Goal: Information Seeking & Learning: Learn about a topic

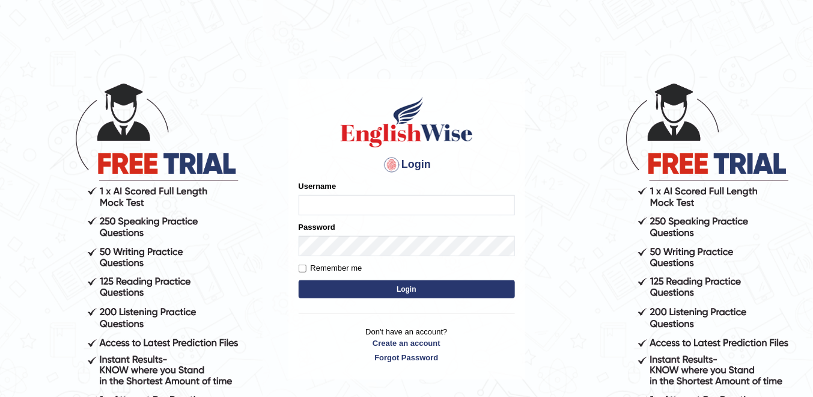
type input "Chamnankim"
click at [307, 264] on label "Remember me" at bounding box center [331, 268] width 64 height 12
click at [306, 264] on input "Remember me" at bounding box center [303, 268] width 8 height 8
checkbox input "true"
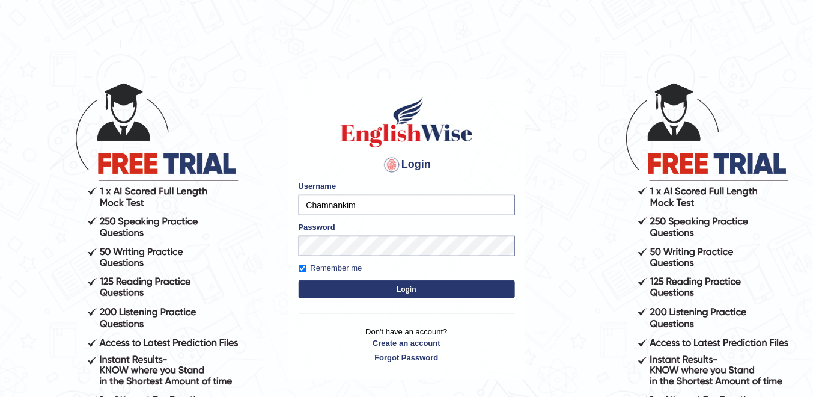
click at [336, 290] on button "Login" at bounding box center [407, 289] width 216 height 18
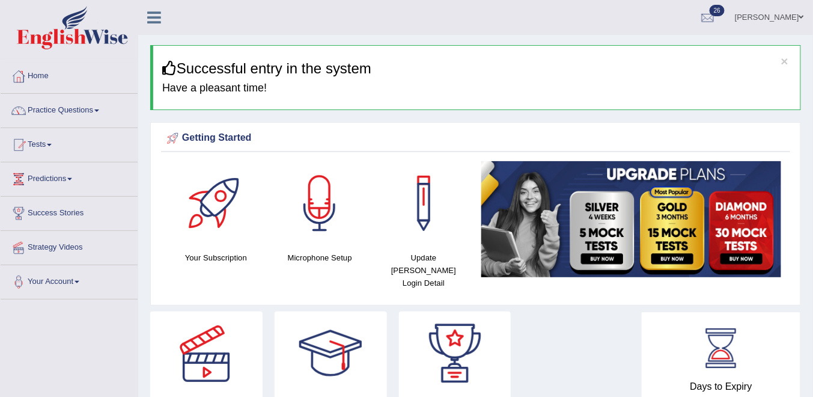
click at [99, 110] on span at bounding box center [96, 110] width 5 height 2
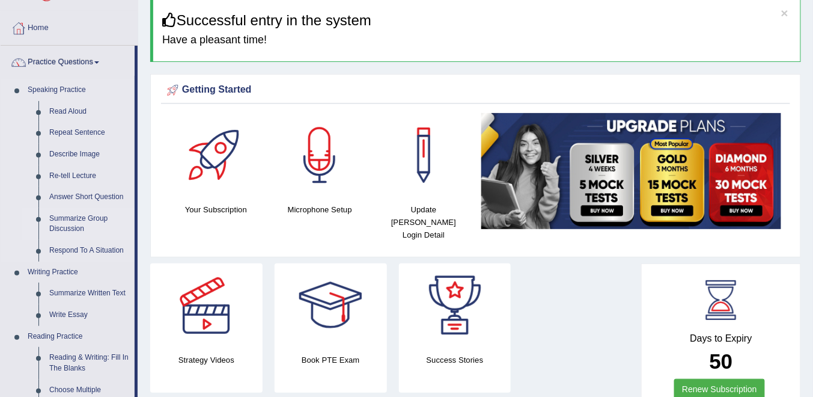
scroll to position [192, 0]
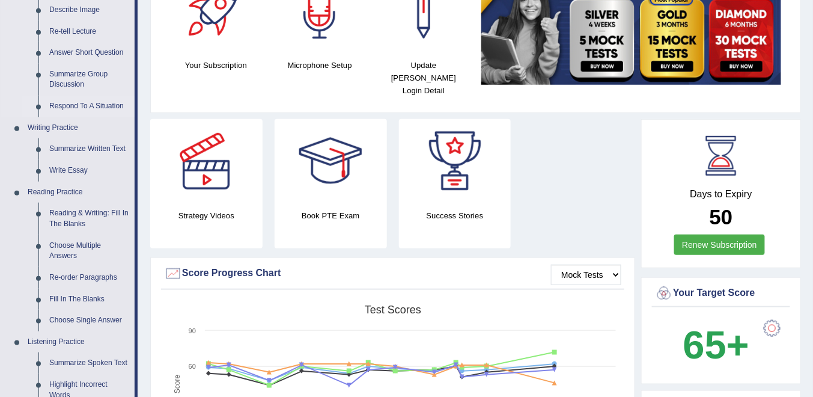
click at [69, 104] on link "Respond To A Situation" at bounding box center [89, 107] width 91 height 22
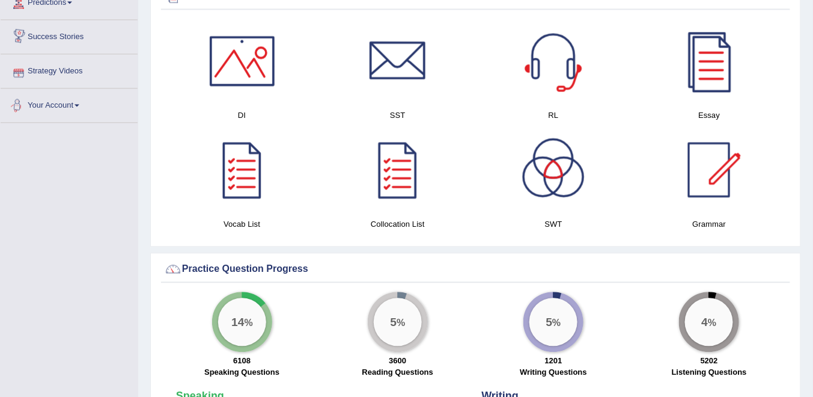
scroll to position [680, 0]
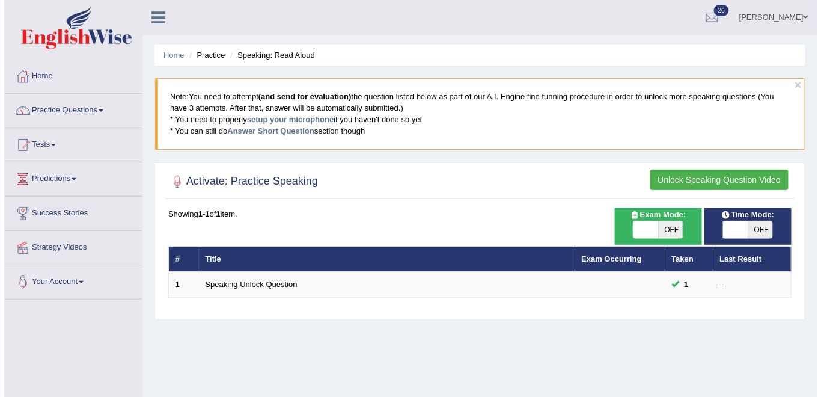
scroll to position [48, 0]
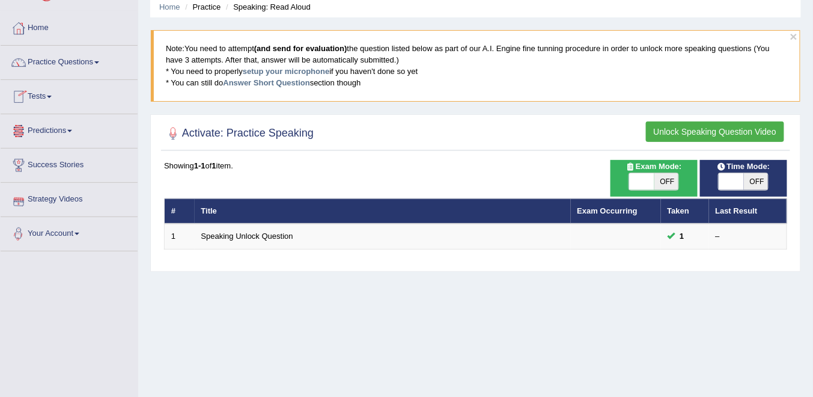
click at [668, 183] on span "OFF" at bounding box center [666, 181] width 25 height 17
checkbox input "true"
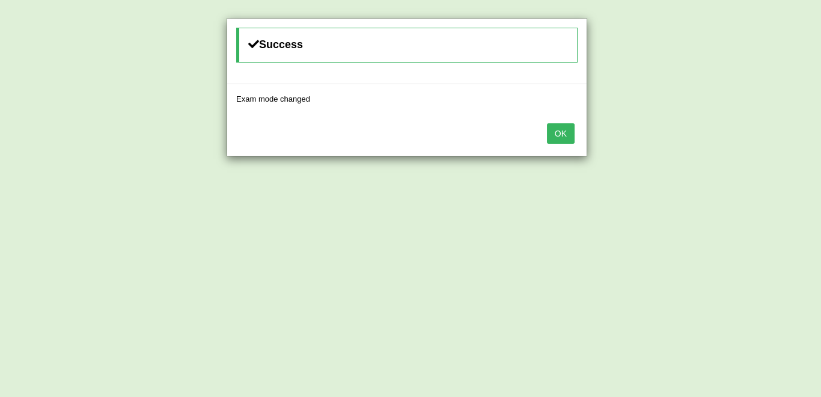
click at [567, 135] on button "OK" at bounding box center [561, 133] width 28 height 20
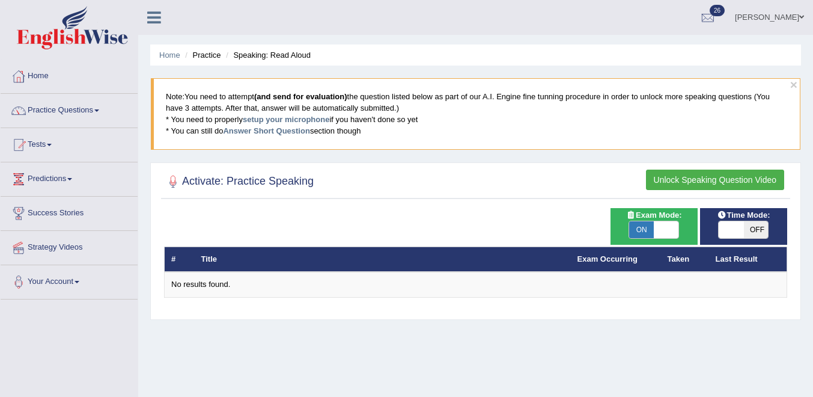
click at [748, 221] on span "OFF" at bounding box center [756, 229] width 25 height 17
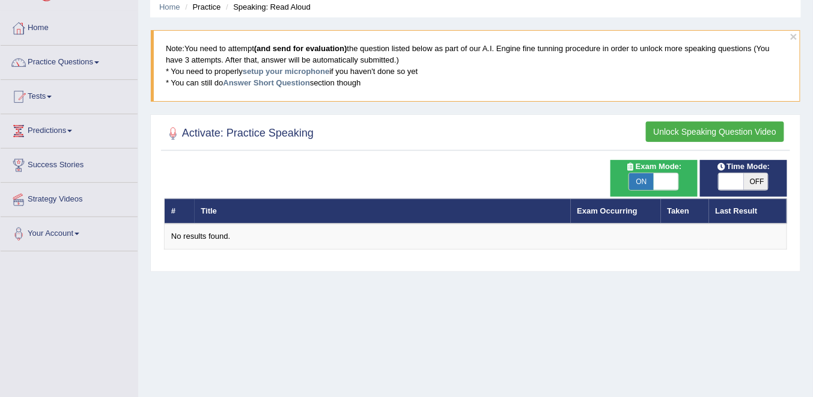
checkbox input "true"
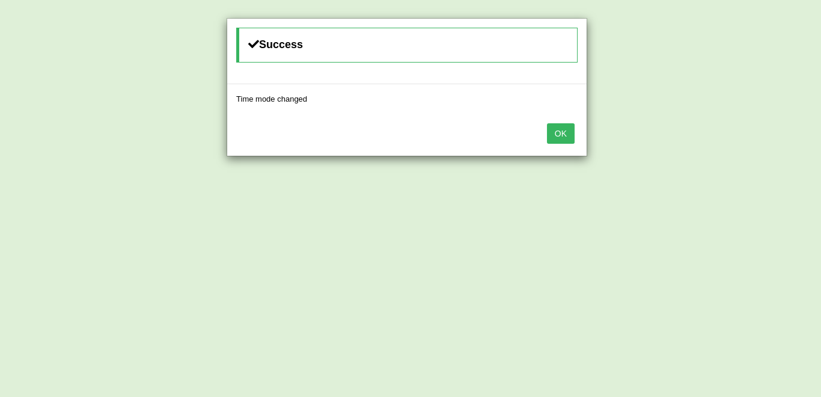
click at [566, 131] on button "OK" at bounding box center [561, 133] width 28 height 20
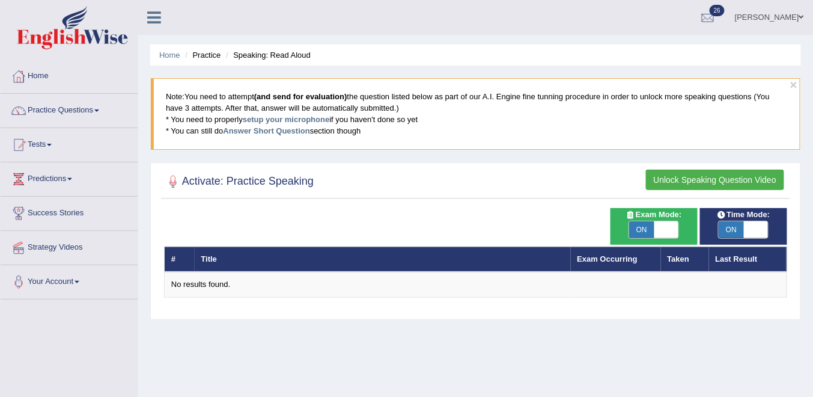
click at [649, 231] on span "ON" at bounding box center [641, 229] width 25 height 17
checkbox input "false"
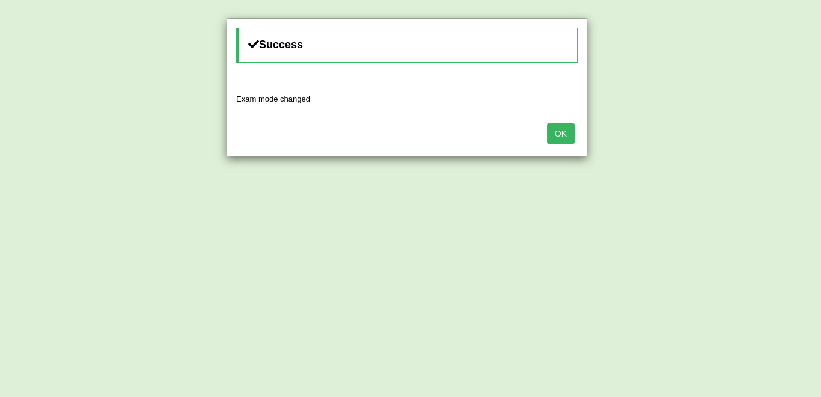
click at [565, 132] on button "OK" at bounding box center [561, 133] width 28 height 20
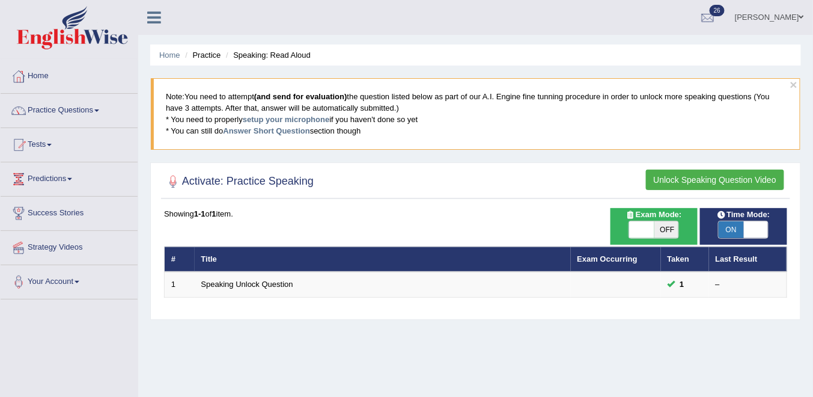
click at [735, 230] on span "ON" at bounding box center [731, 229] width 25 height 17
checkbox input "false"
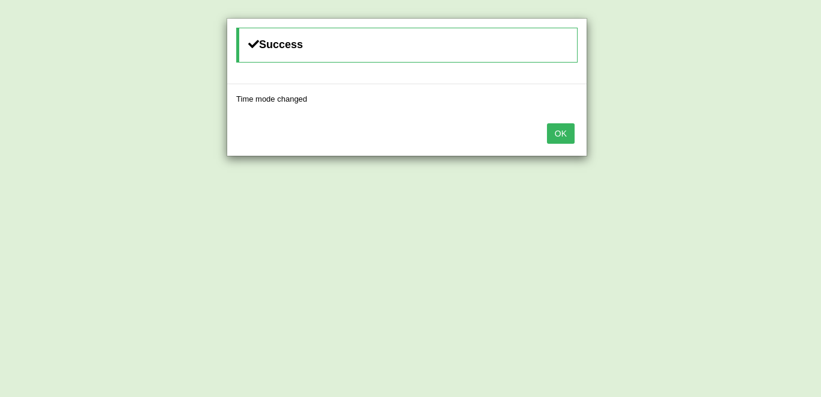
click at [566, 129] on button "OK" at bounding box center [561, 133] width 28 height 20
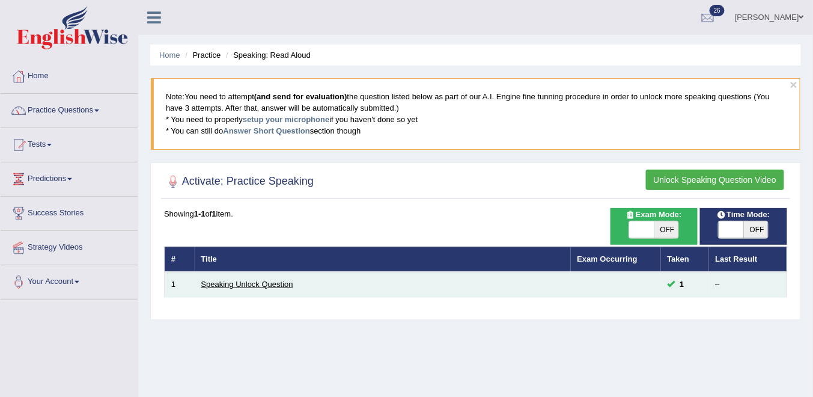
click at [269, 283] on link "Speaking Unlock Question" at bounding box center [247, 283] width 92 height 9
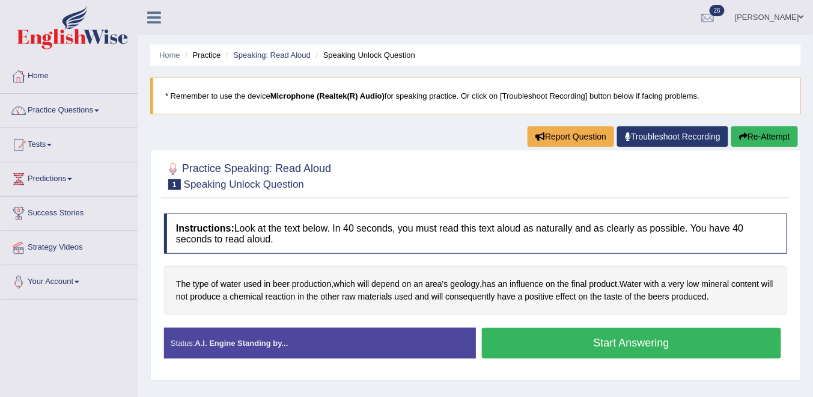
click at [102, 106] on link "Practice Questions" at bounding box center [69, 109] width 137 height 30
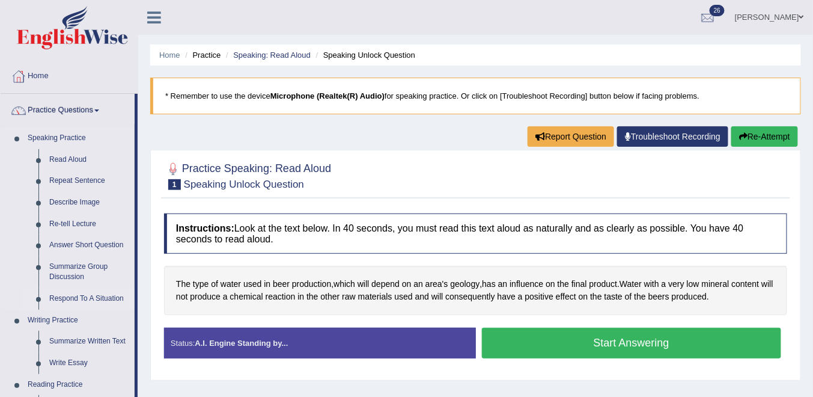
click at [77, 299] on link "Respond To A Situation" at bounding box center [89, 299] width 91 height 22
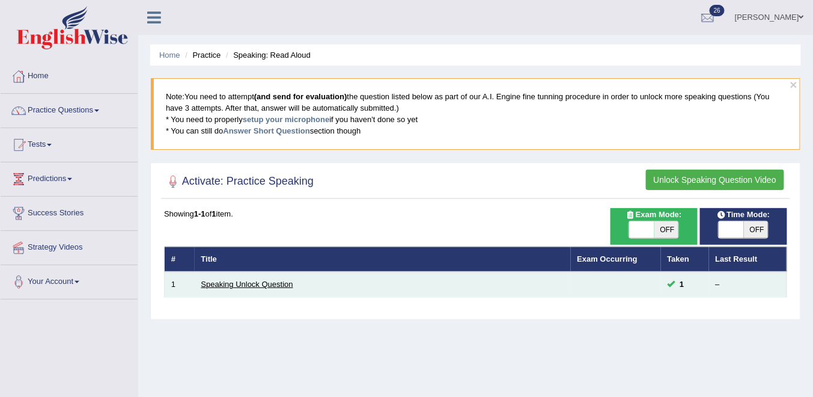
click at [247, 280] on link "Speaking Unlock Question" at bounding box center [247, 283] width 92 height 9
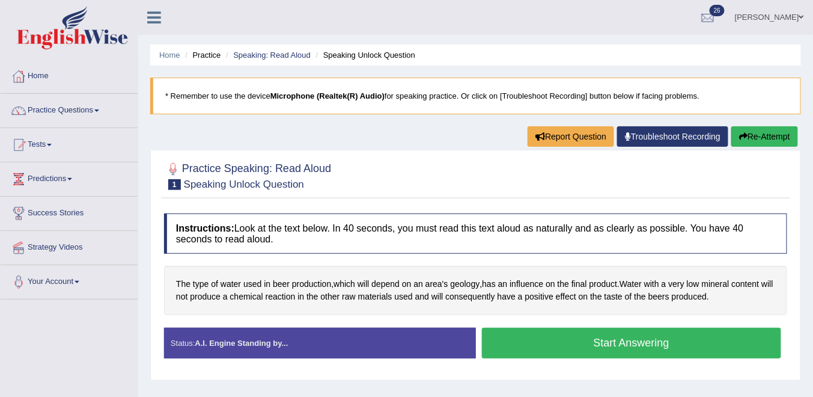
scroll to position [48, 0]
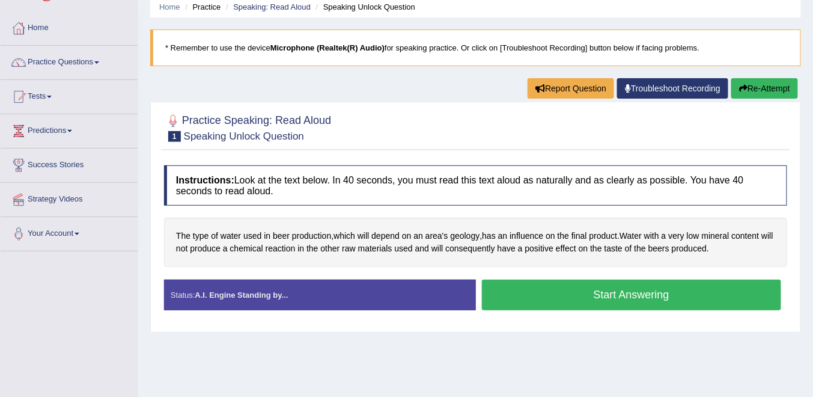
click at [572, 291] on button "Start Answering" at bounding box center [632, 294] width 300 height 31
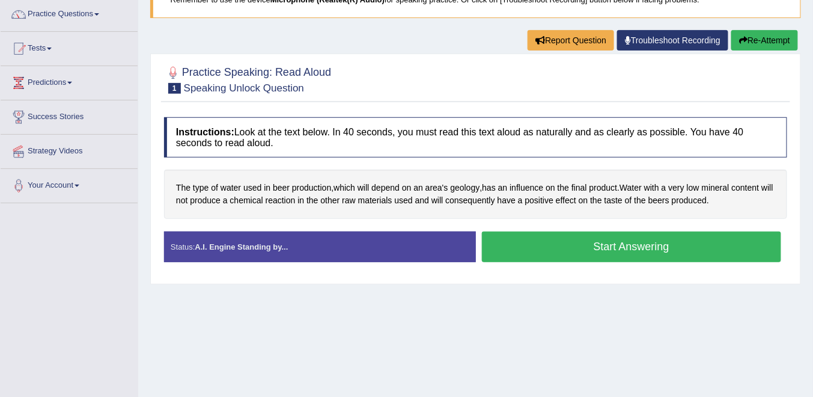
scroll to position [144, 0]
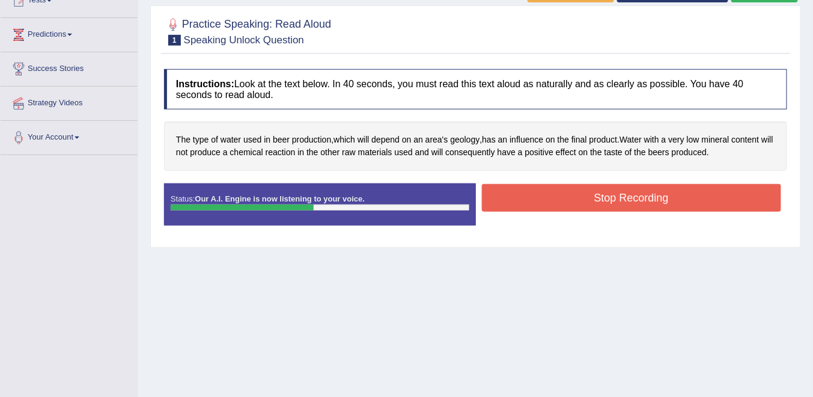
click at [558, 202] on button "Stop Recording" at bounding box center [632, 198] width 300 height 28
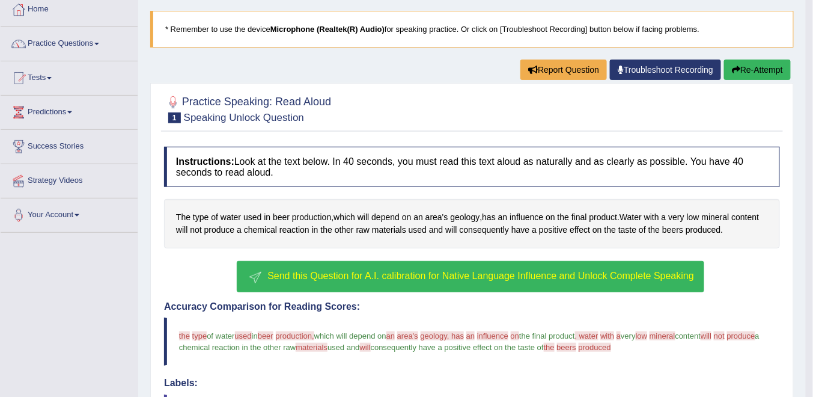
scroll to position [19, 0]
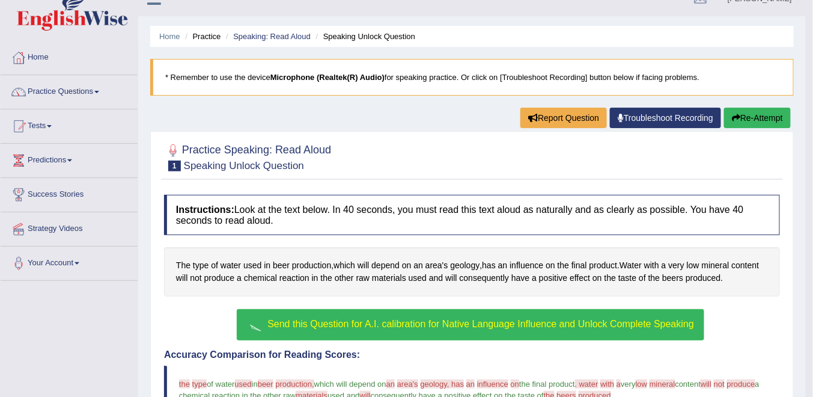
click at [406, 329] on button "Send this Question for A.I. calibration for Native Language Influence and Unloc…" at bounding box center [470, 324] width 467 height 31
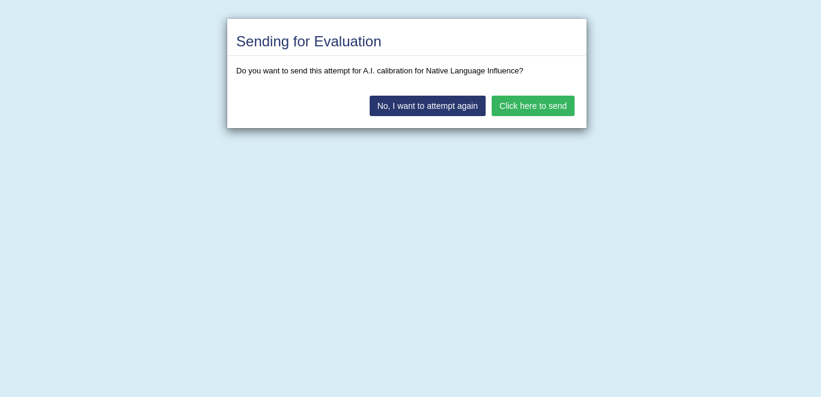
click at [516, 108] on button "Click here to send" at bounding box center [533, 106] width 83 height 20
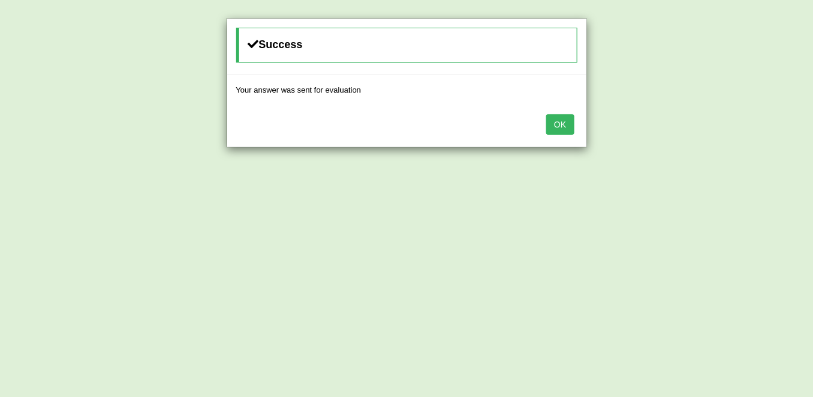
click at [558, 130] on button "OK" at bounding box center [560, 124] width 28 height 20
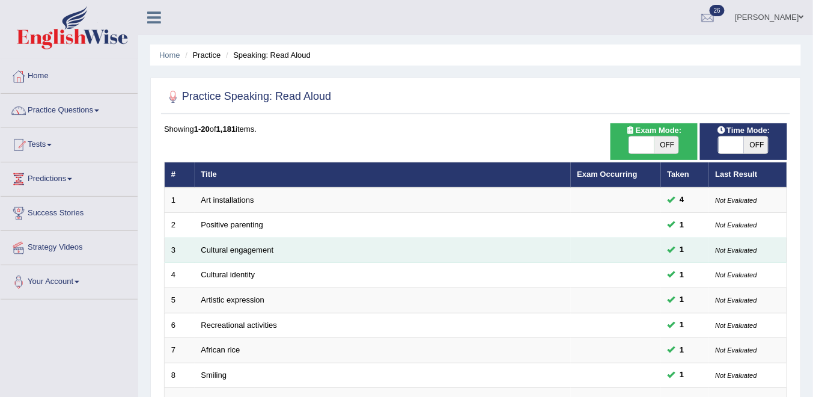
scroll to position [144, 0]
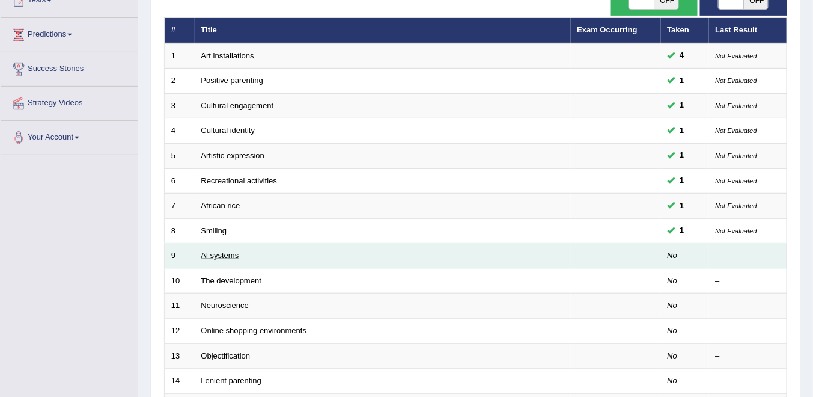
click at [222, 251] on link "Al systems" at bounding box center [220, 255] width 38 height 9
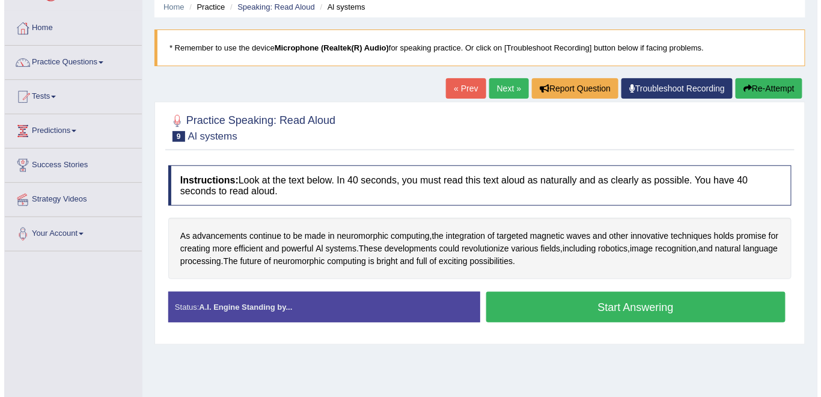
scroll to position [96, 0]
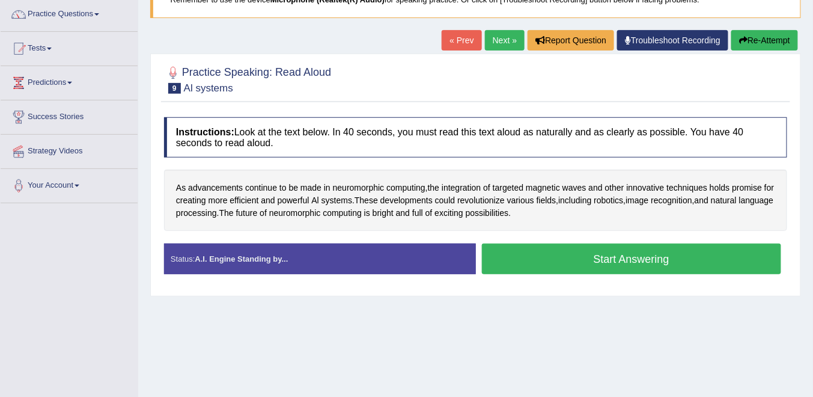
click at [579, 260] on button "Start Answering" at bounding box center [632, 258] width 300 height 31
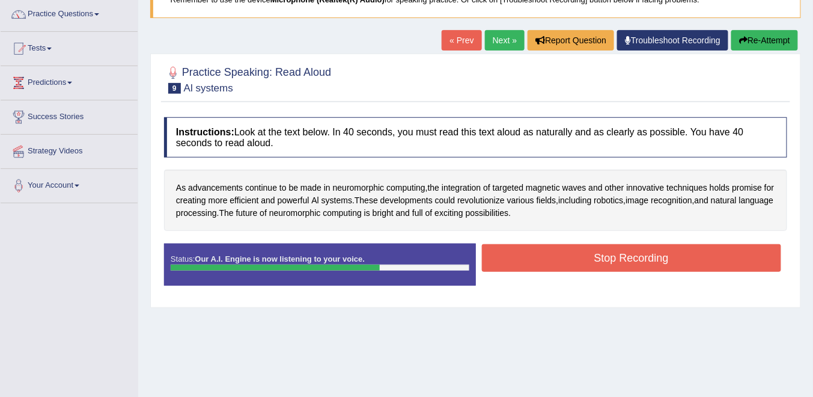
click at [539, 254] on button "Stop Recording" at bounding box center [632, 258] width 300 height 28
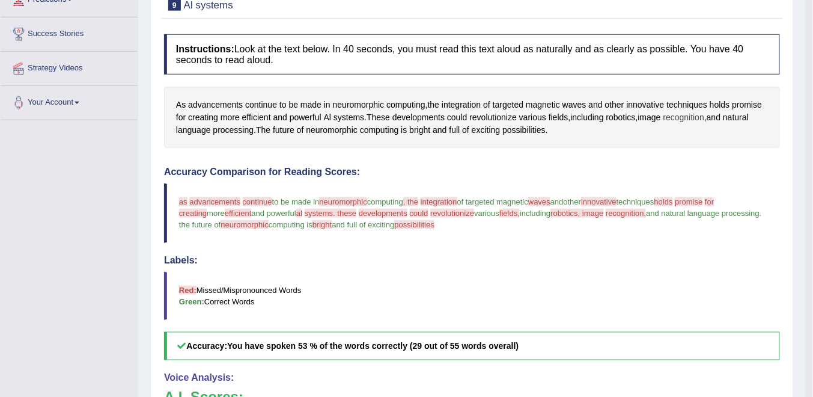
scroll to position [35, 0]
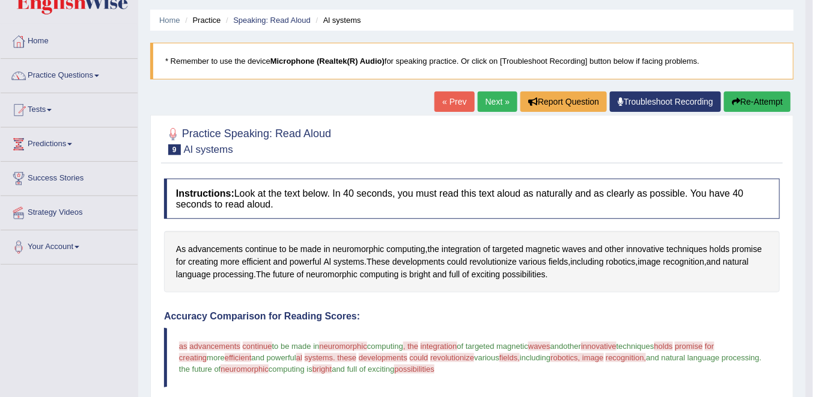
click at [493, 102] on link "Next »" at bounding box center [498, 101] width 40 height 20
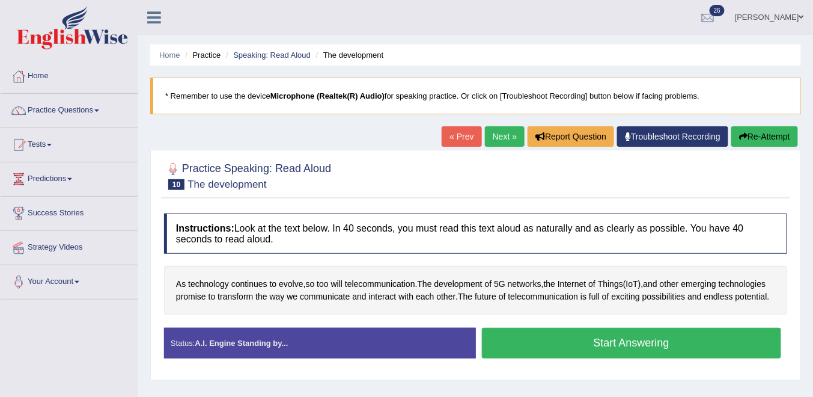
scroll to position [96, 0]
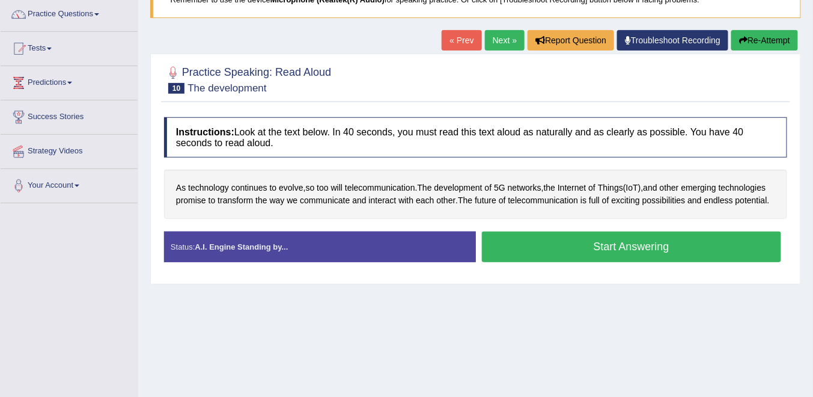
click at [573, 262] on button "Start Answering" at bounding box center [632, 246] width 300 height 31
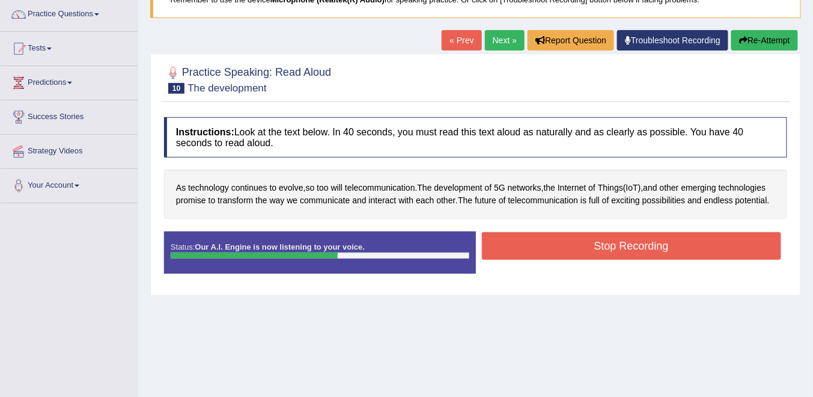
click at [598, 253] on button "Stop Recording" at bounding box center [632, 246] width 300 height 28
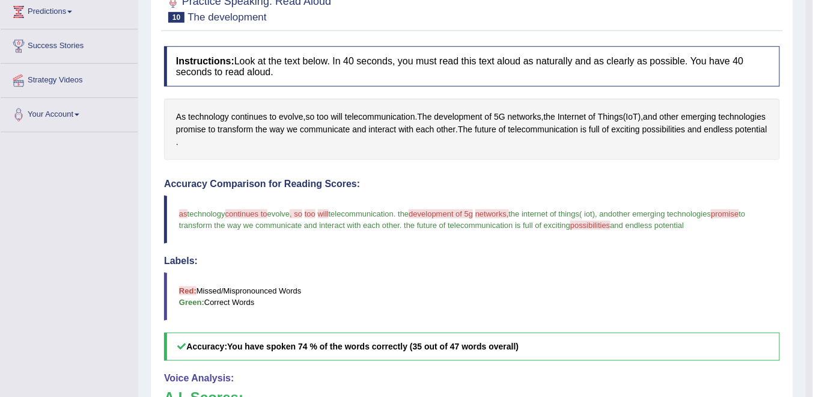
scroll to position [71, 0]
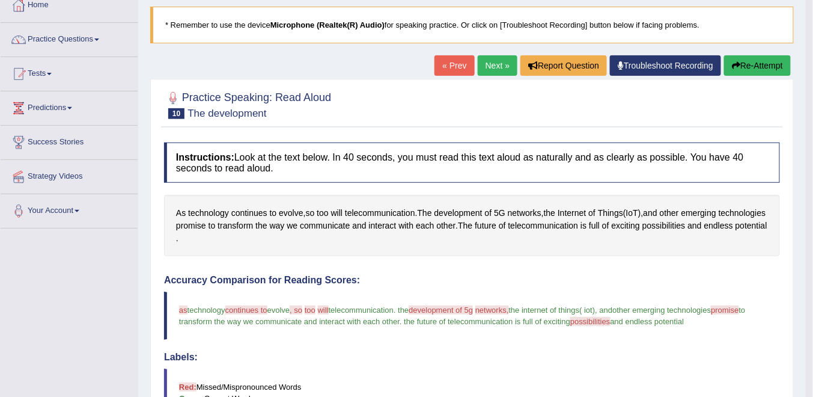
click at [758, 63] on button "Re-Attempt" at bounding box center [757, 65] width 67 height 20
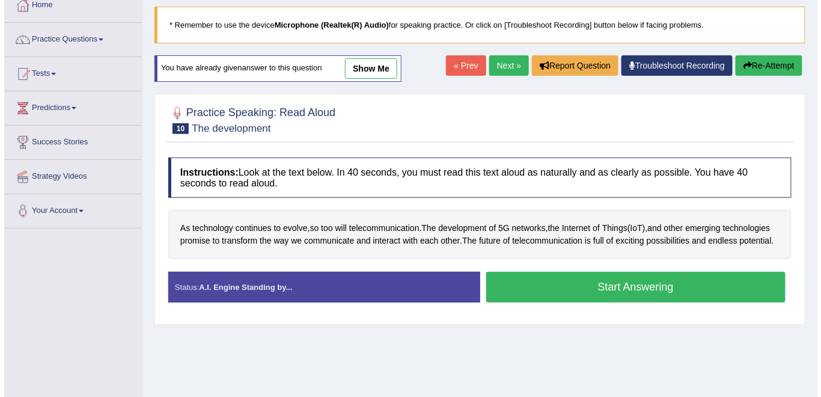
scroll to position [119, 0]
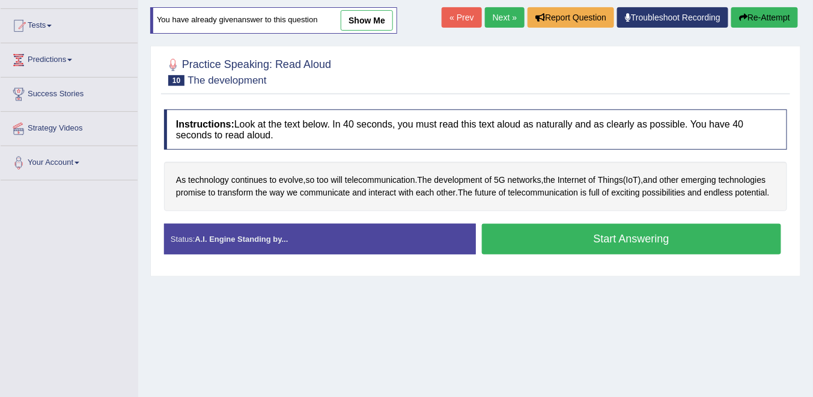
click at [585, 251] on button "Start Answering" at bounding box center [632, 239] width 300 height 31
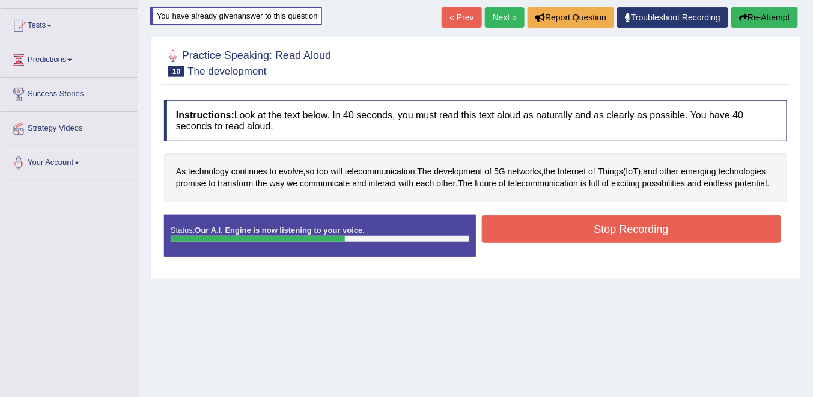
drag, startPoint x: 565, startPoint y: 241, endPoint x: 555, endPoint y: 249, distance: 12.9
click at [565, 240] on button "Stop Recording" at bounding box center [632, 229] width 300 height 28
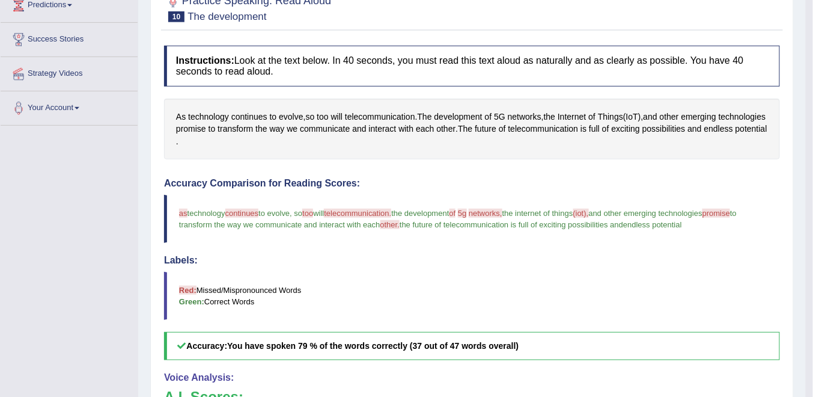
scroll to position [29, 0]
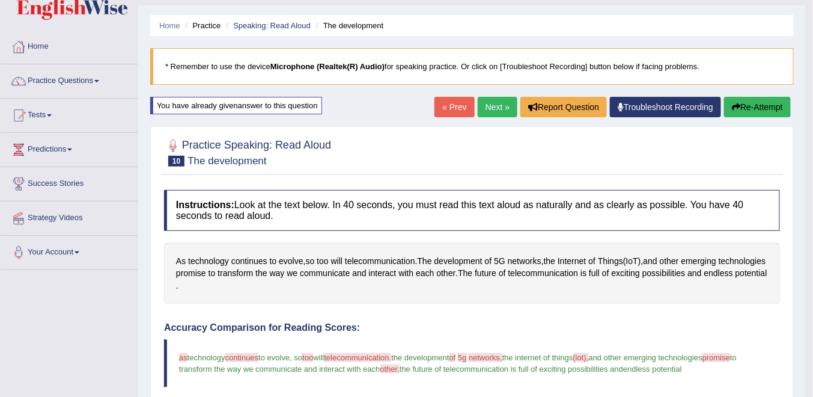
drag, startPoint x: 755, startPoint y: 111, endPoint x: 733, endPoint y: 118, distance: 23.6
click at [756, 112] on button "Re-Attempt" at bounding box center [757, 107] width 67 height 20
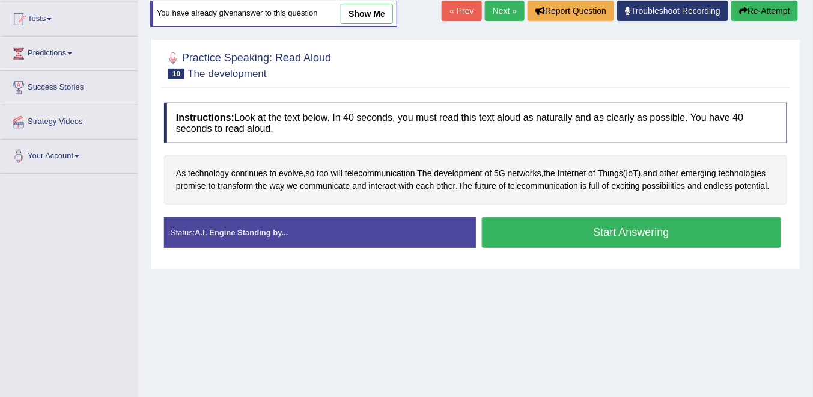
click at [587, 244] on button "Start Answering" at bounding box center [632, 232] width 300 height 31
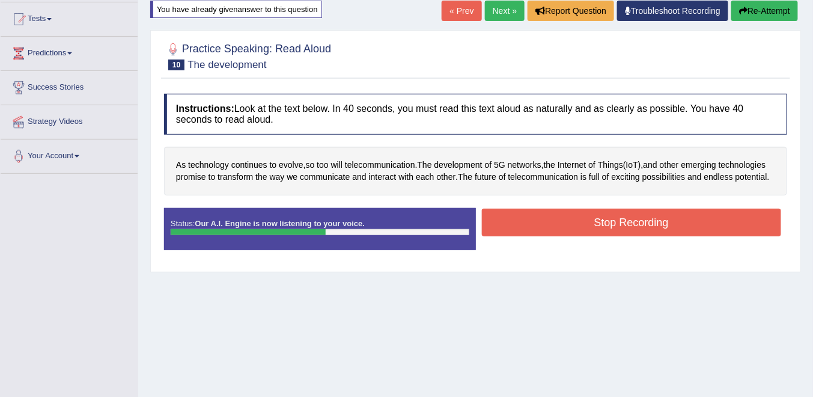
click at [609, 233] on button "Stop Recording" at bounding box center [632, 223] width 300 height 28
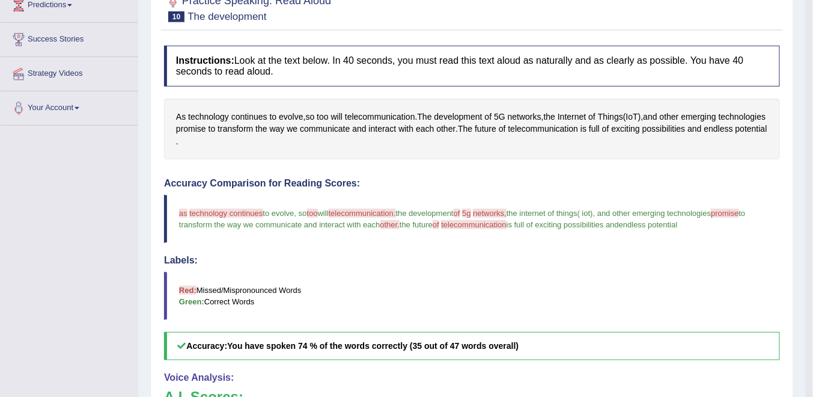
scroll to position [126, 0]
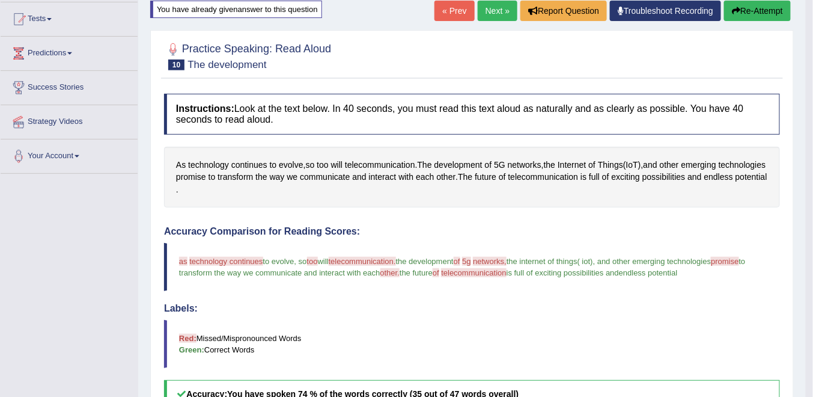
click at [748, 13] on button "Re-Attempt" at bounding box center [757, 11] width 67 height 20
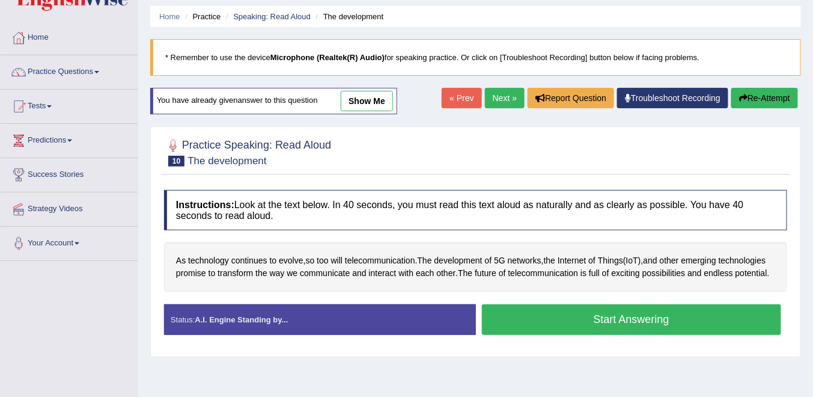
scroll to position [87, 0]
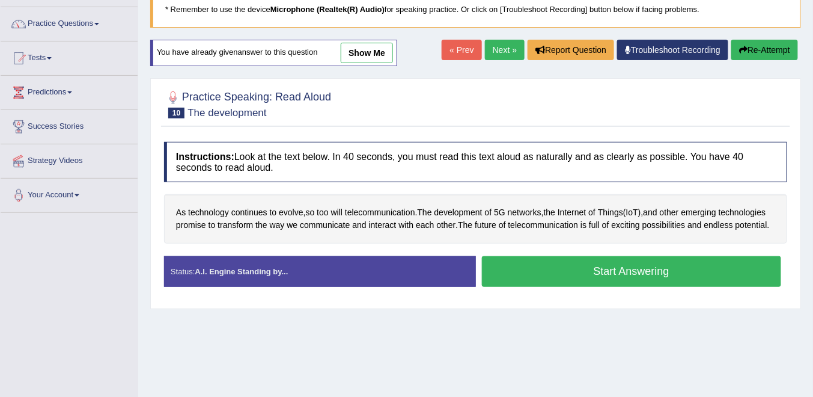
click at [565, 282] on button "Start Answering" at bounding box center [632, 271] width 300 height 31
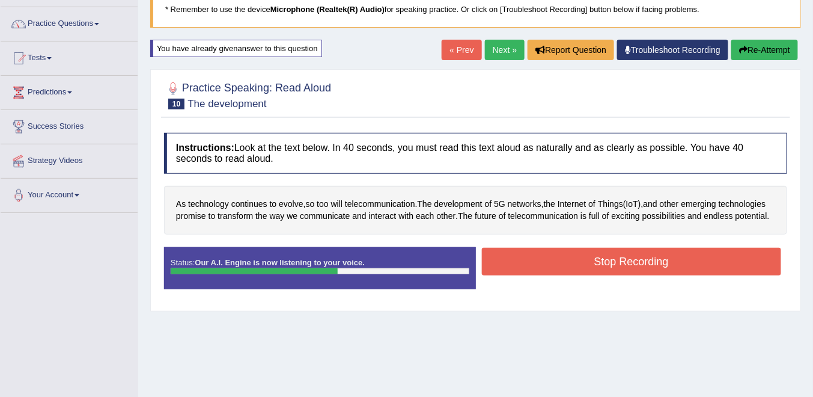
click at [592, 274] on button "Stop Recording" at bounding box center [632, 262] width 300 height 28
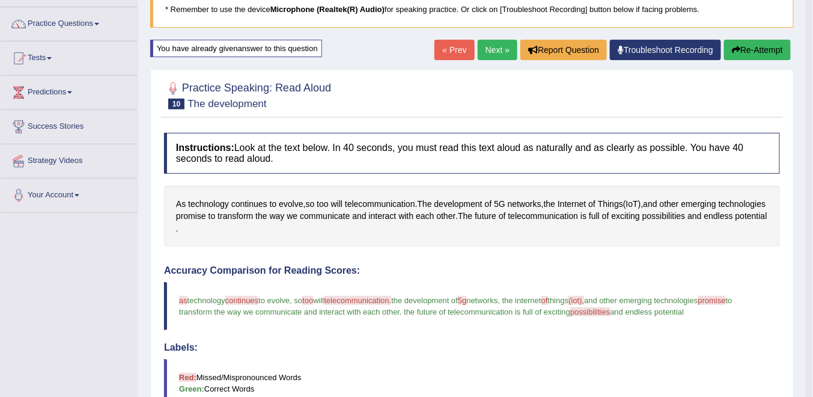
click at [758, 49] on button "Re-Attempt" at bounding box center [757, 50] width 67 height 20
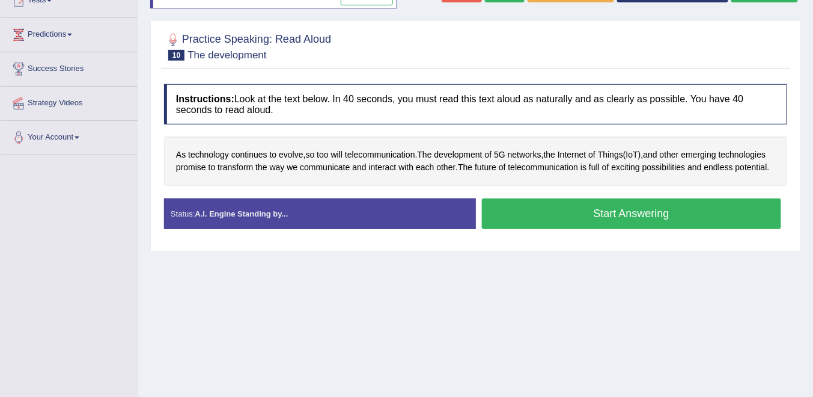
scroll to position [96, 0]
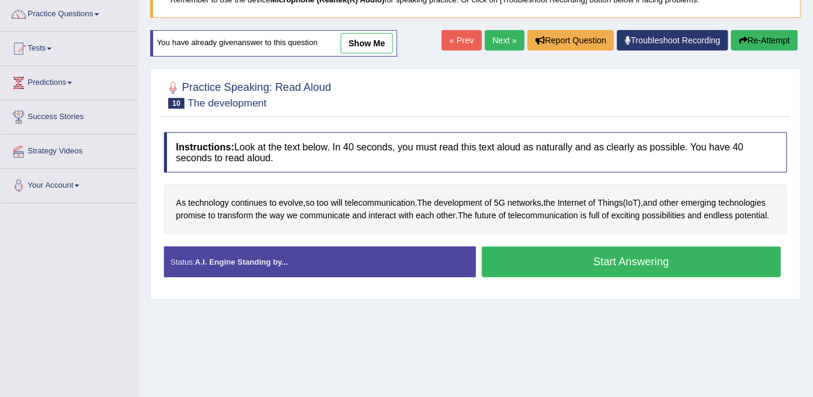
click at [607, 268] on button "Start Answering" at bounding box center [632, 261] width 300 height 31
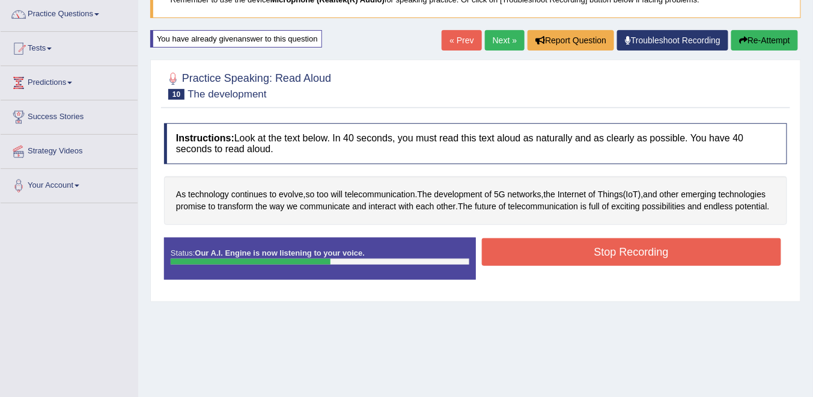
click at [589, 266] on button "Stop Recording" at bounding box center [632, 252] width 300 height 28
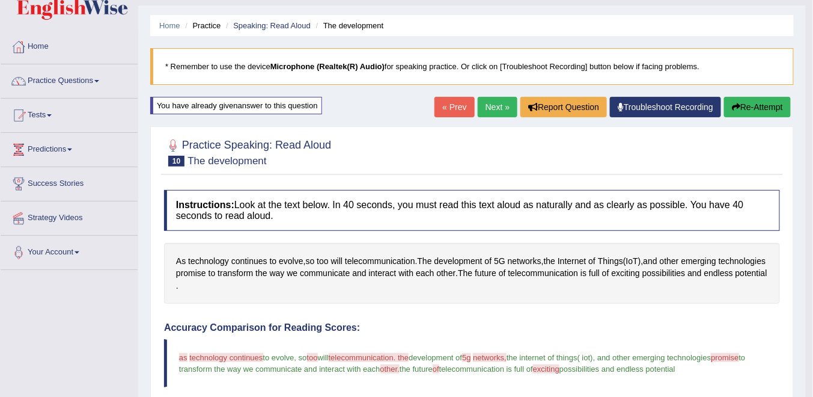
scroll to position [0, 0]
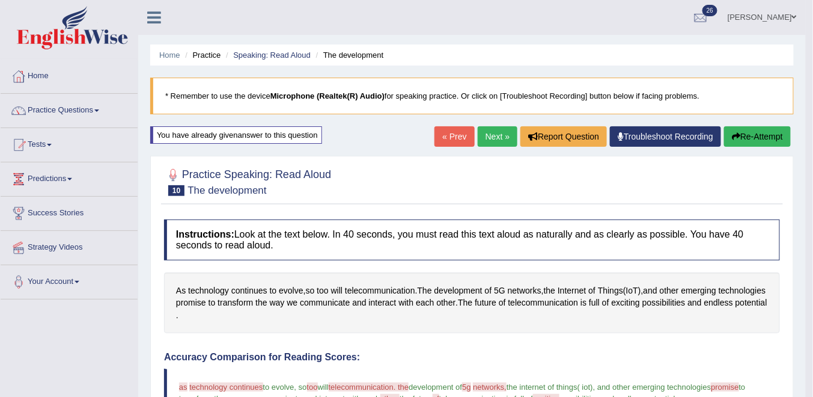
click at [491, 132] on link "Next »" at bounding box center [498, 136] width 40 height 20
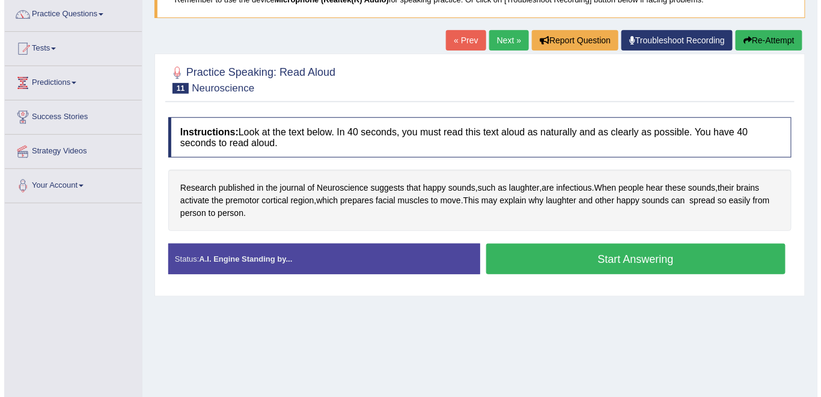
scroll to position [144, 0]
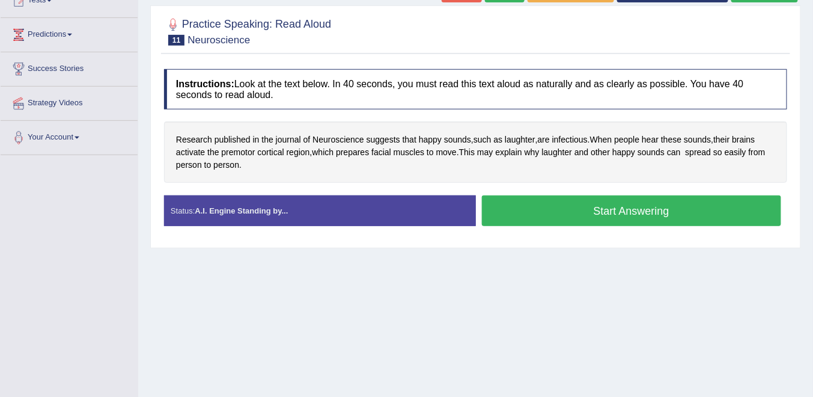
click at [530, 216] on button "Start Answering" at bounding box center [632, 210] width 300 height 31
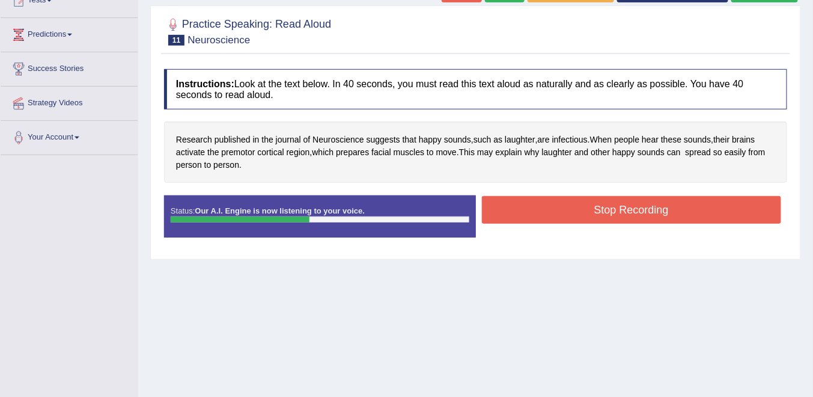
click at [597, 208] on button "Stop Recording" at bounding box center [632, 210] width 300 height 28
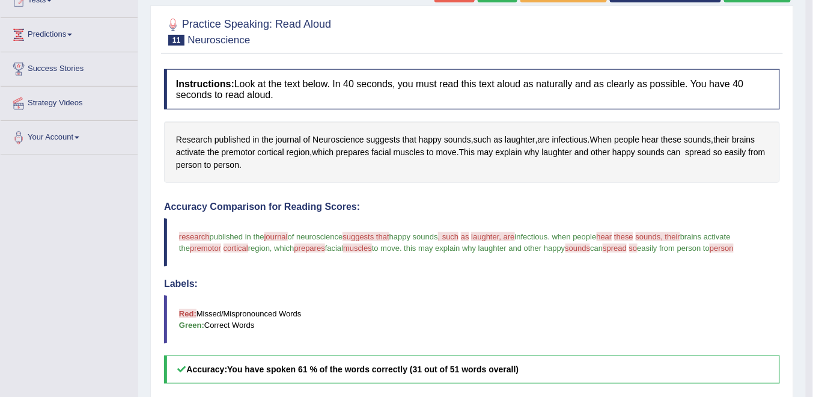
scroll to position [0, 0]
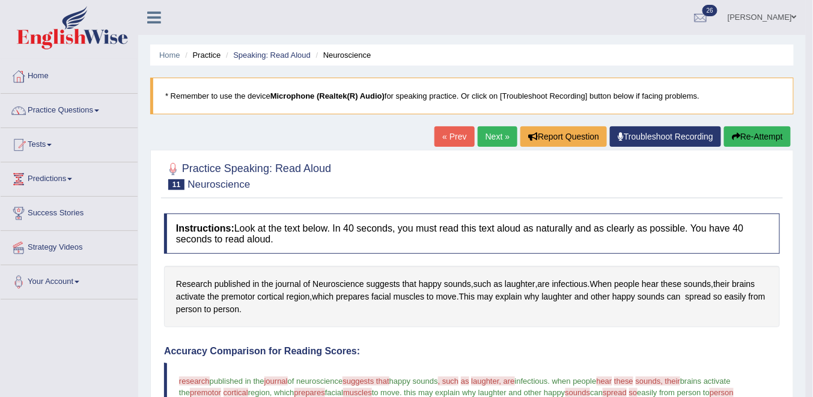
click at [496, 133] on link "Next »" at bounding box center [498, 136] width 40 height 20
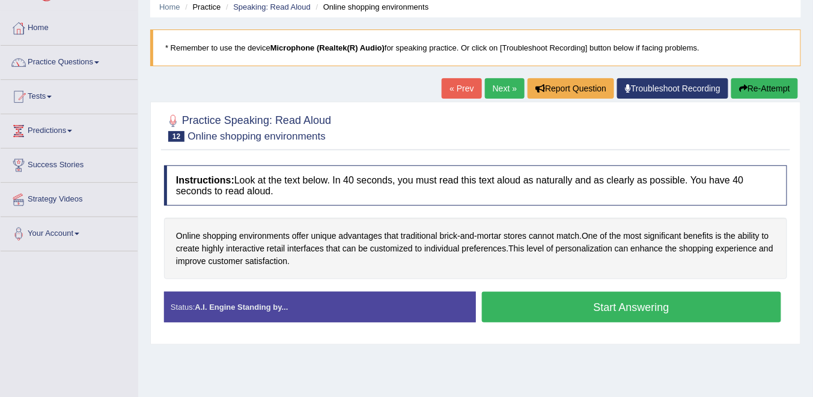
scroll to position [96, 0]
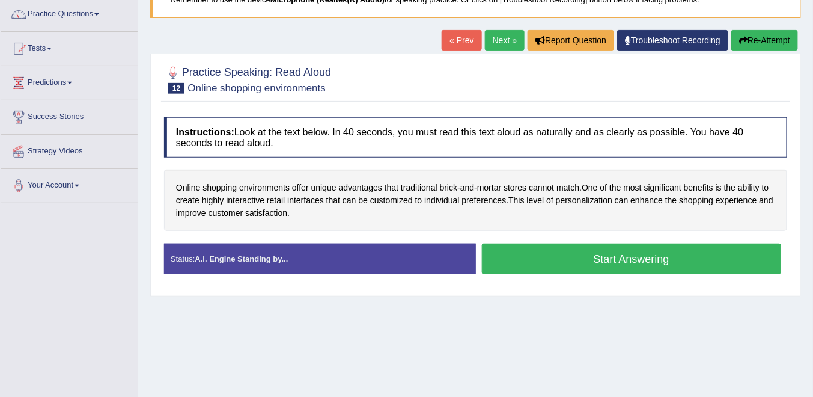
click at [563, 253] on button "Start Answering" at bounding box center [632, 258] width 300 height 31
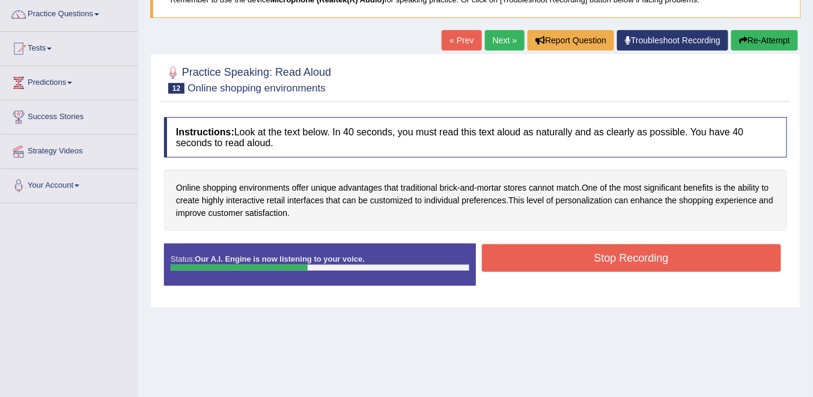
click at [582, 259] on button "Stop Recording" at bounding box center [632, 258] width 300 height 28
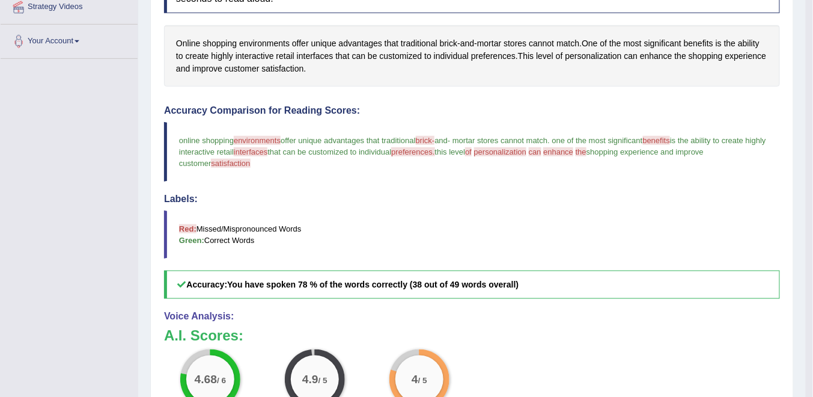
scroll to position [288, 0]
